Goal: Browse casually

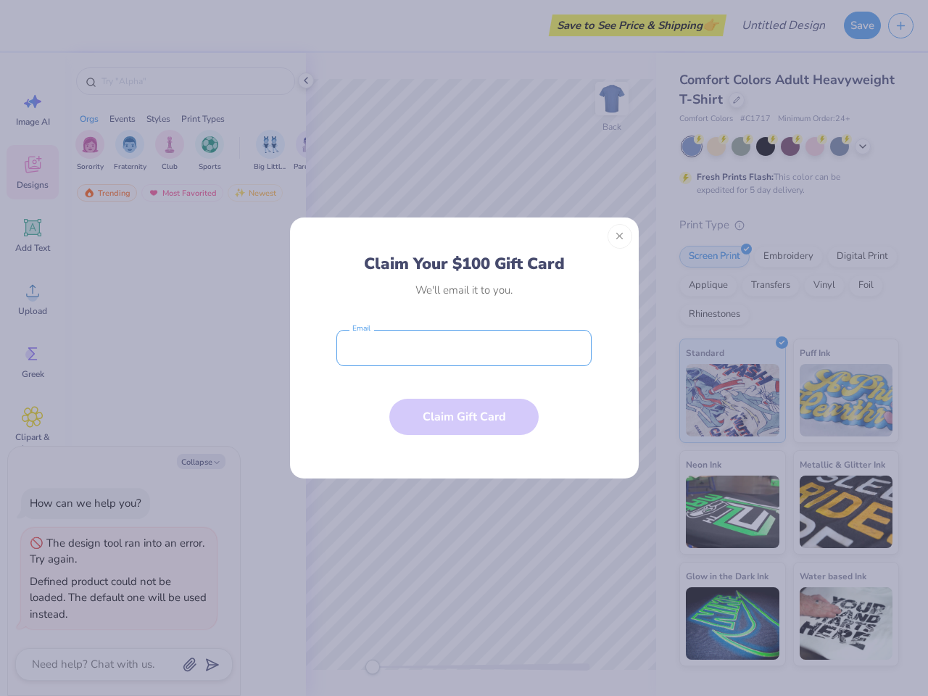
type textarea "x"
click at [464, 348] on input "email" at bounding box center [463, 348] width 255 height 36
click at [620, 236] on button "Close" at bounding box center [620, 236] width 25 height 25
